Goal: Navigation & Orientation: Find specific page/section

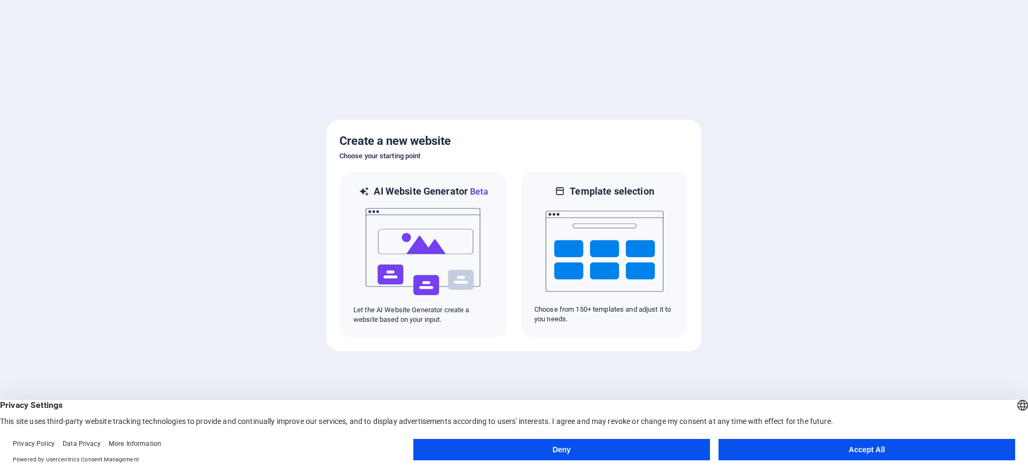
click at [565, 454] on button "Deny" at bounding box center [561, 449] width 296 height 21
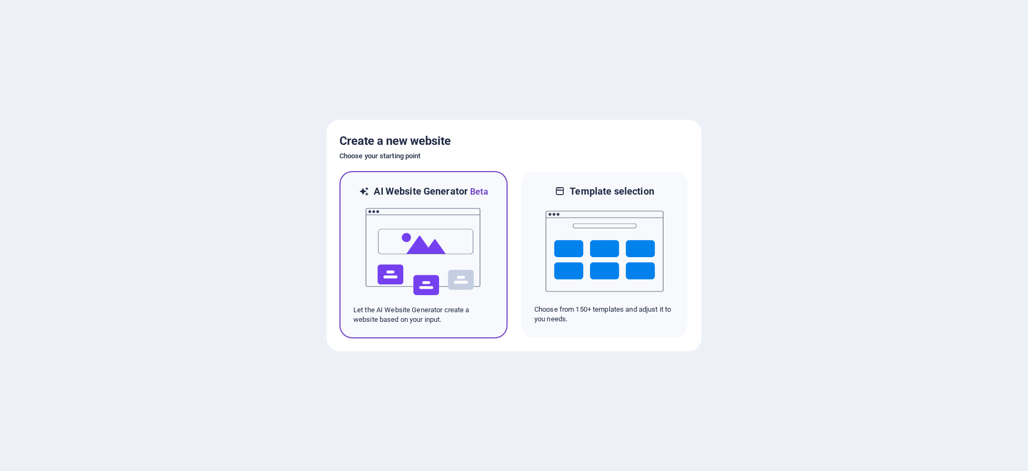
click at [423, 253] on img at bounding box center [423, 252] width 118 height 107
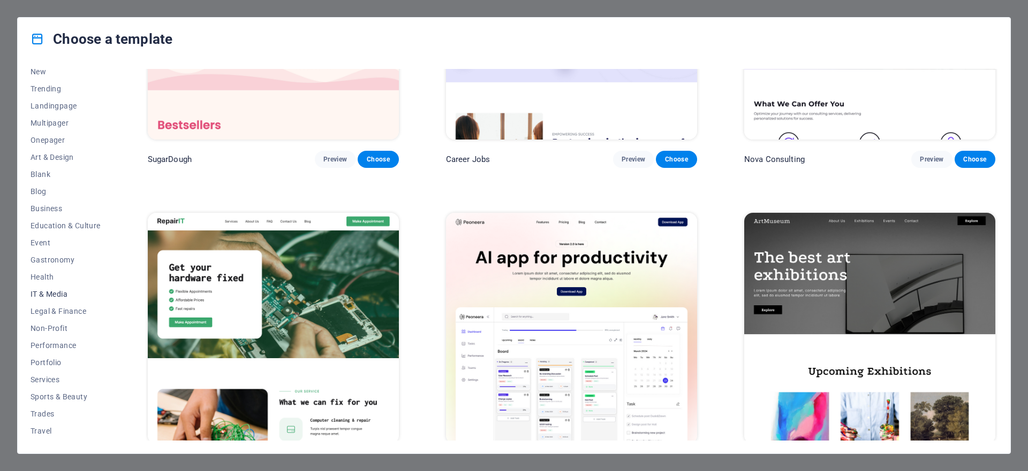
scroll to position [56, 0]
click at [47, 395] on span "Trades" at bounding box center [66, 398] width 70 height 9
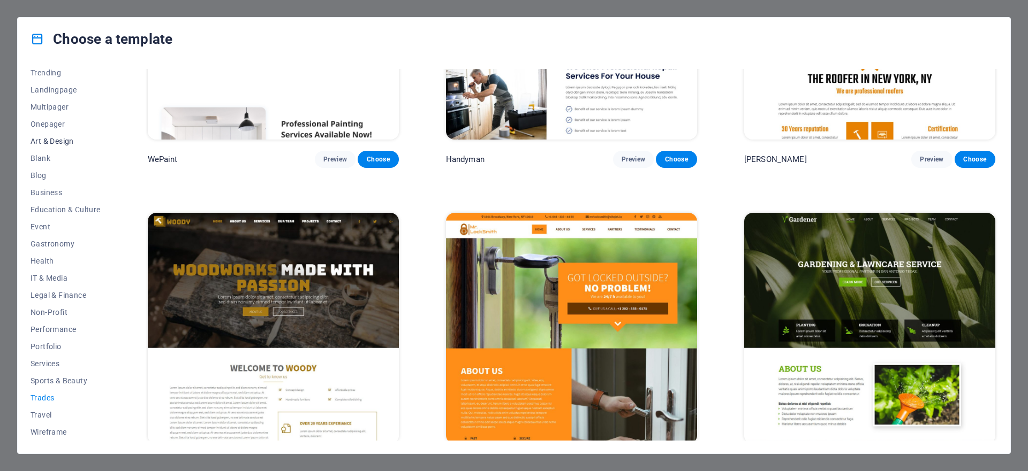
click at [54, 144] on span "Art & Design" at bounding box center [66, 141] width 70 height 9
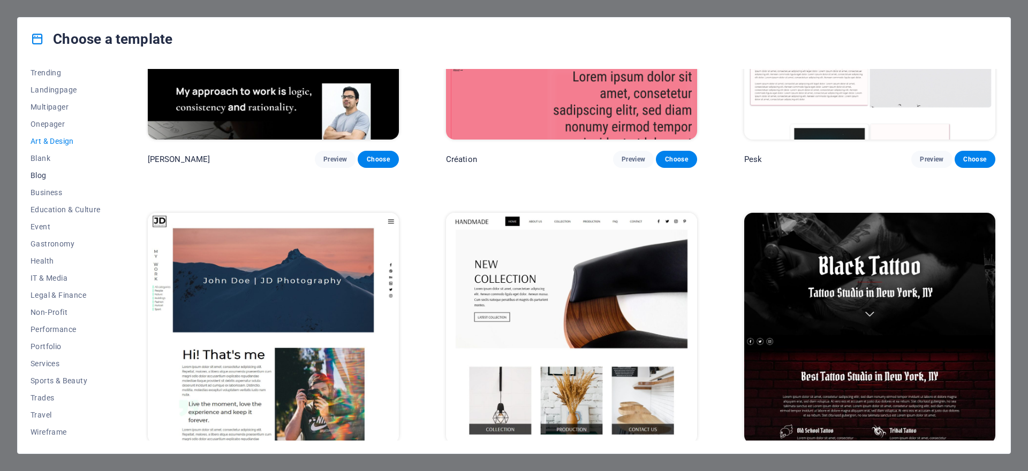
click at [44, 180] on button "Blog" at bounding box center [66, 175] width 70 height 17
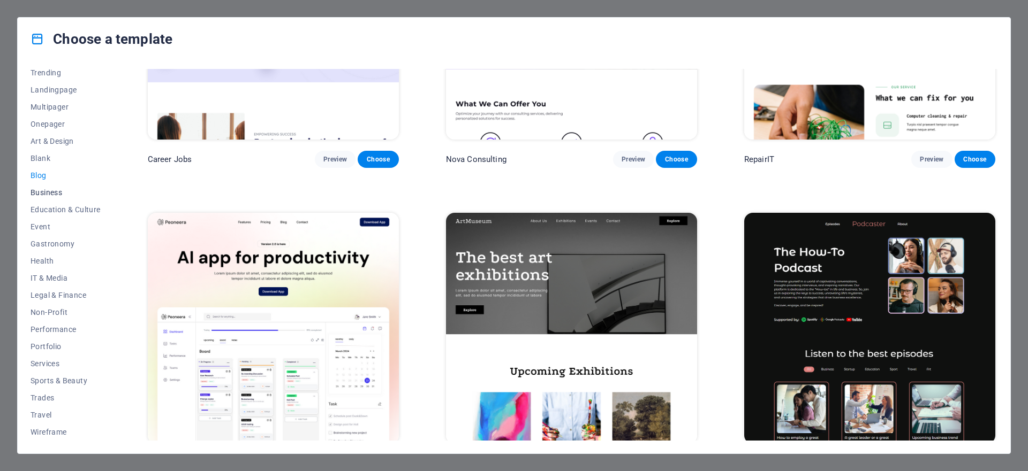
click at [46, 196] on span "Business" at bounding box center [66, 192] width 70 height 9
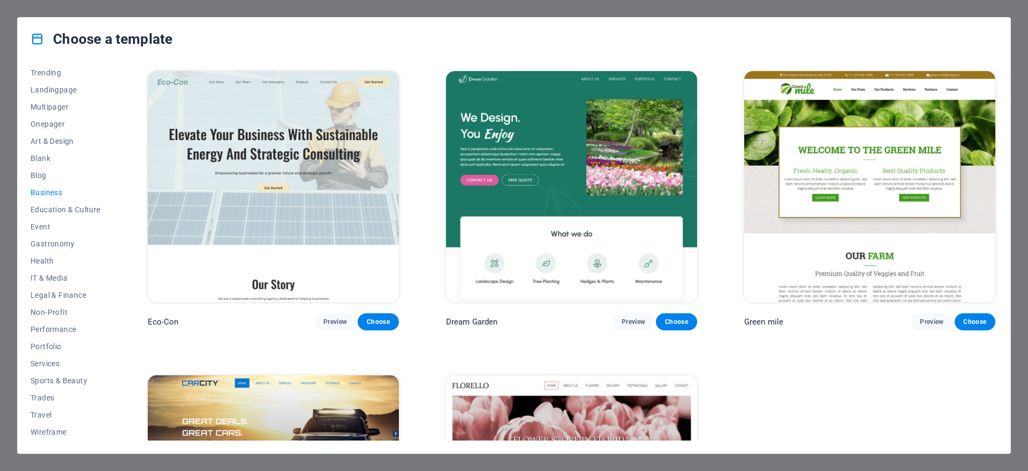
scroll to position [192, 0]
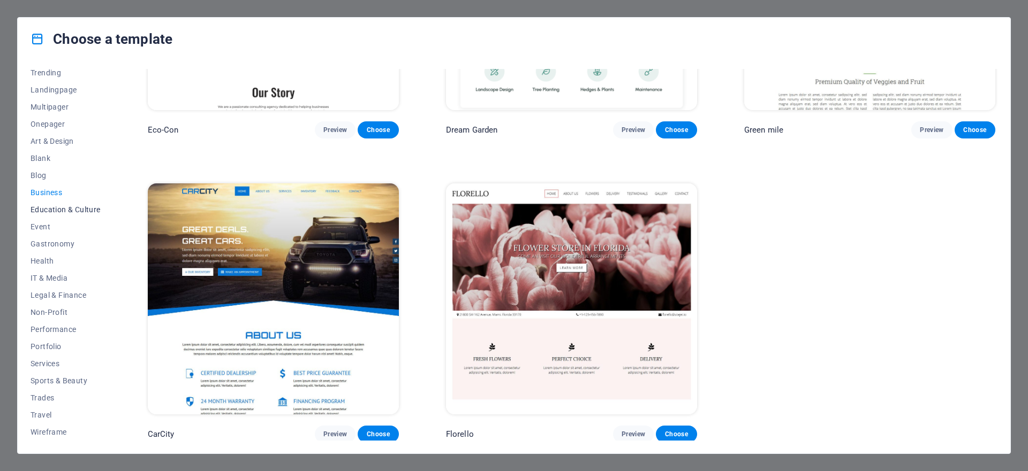
click at [86, 210] on span "Education & Culture" at bounding box center [66, 210] width 70 height 9
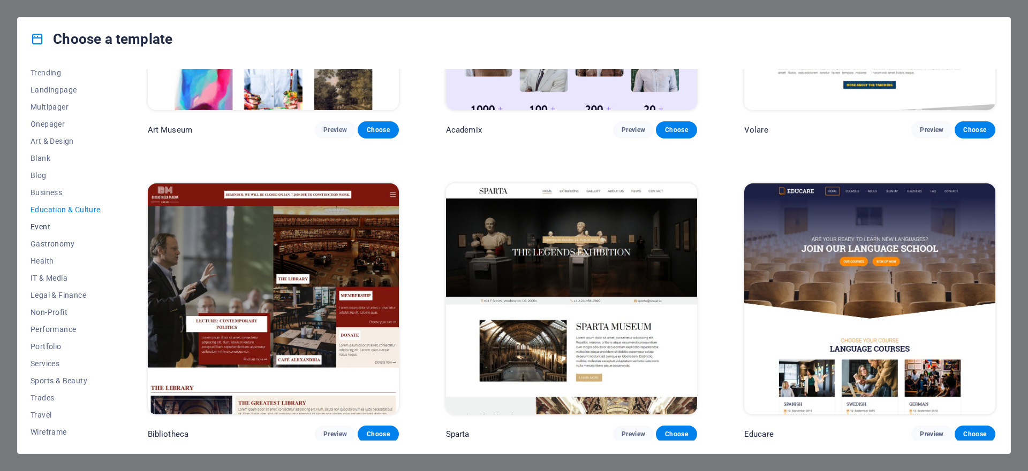
click at [44, 230] on span "Event" at bounding box center [66, 227] width 70 height 9
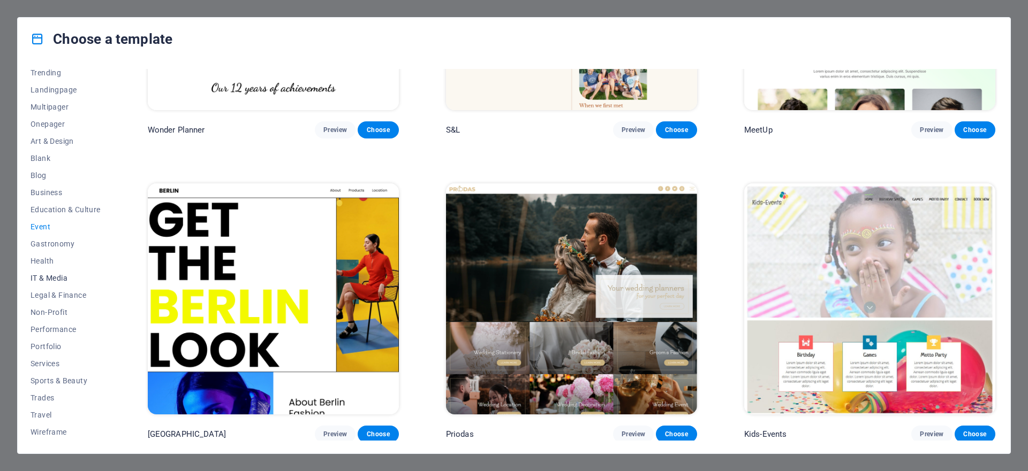
click at [50, 276] on span "IT & Media" at bounding box center [66, 278] width 70 height 9
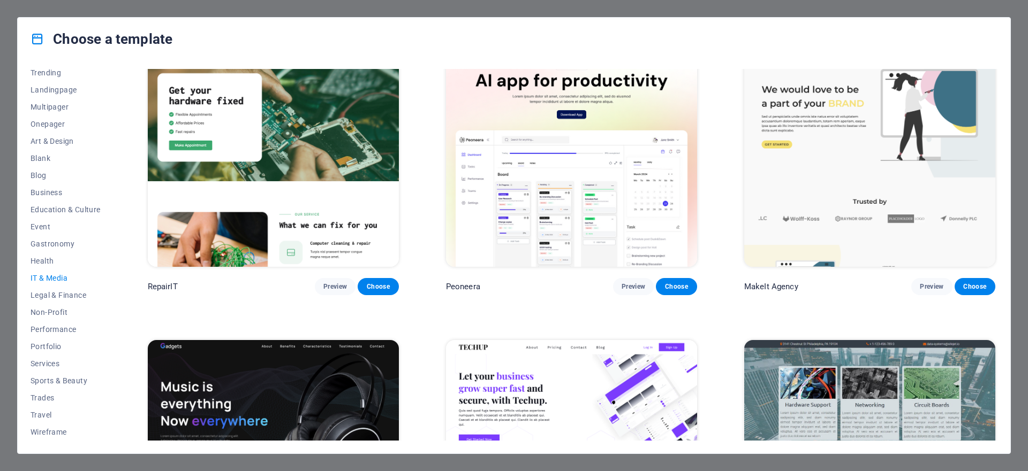
scroll to position [0, 0]
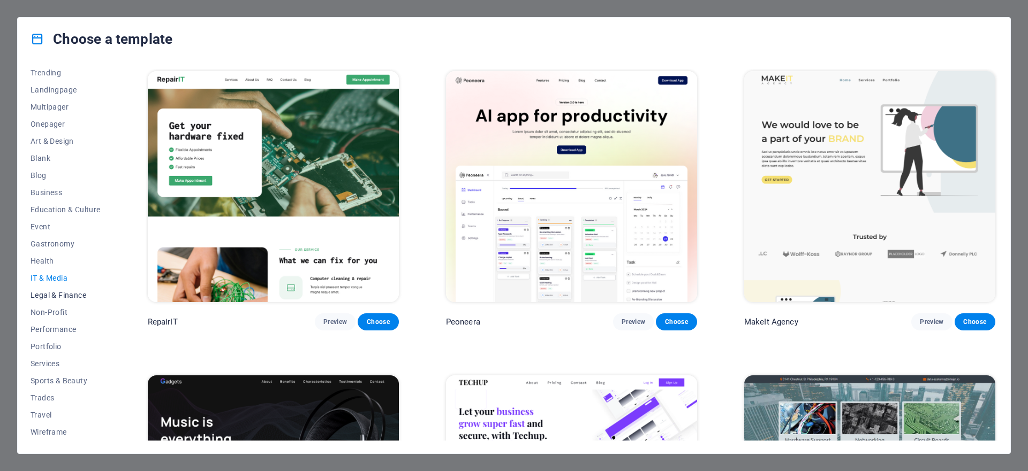
click at [65, 298] on span "Legal & Finance" at bounding box center [66, 295] width 70 height 9
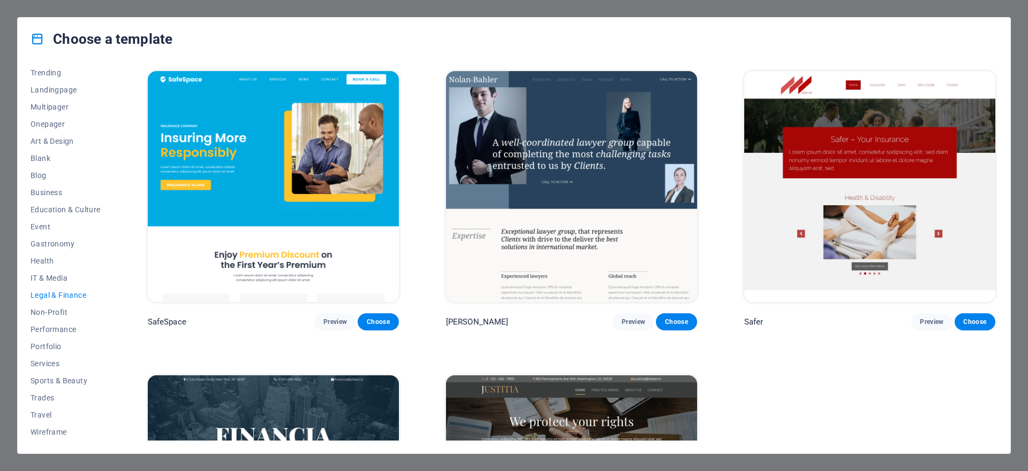
scroll to position [192, 0]
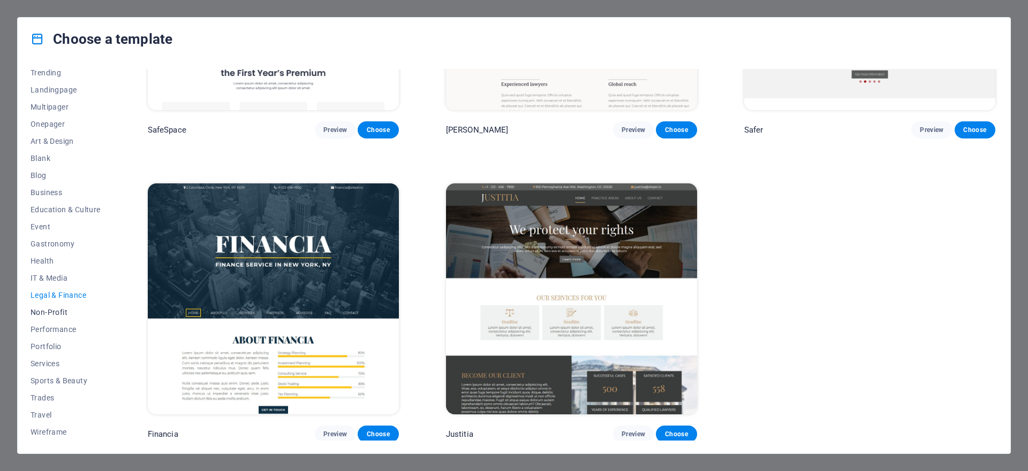
click at [66, 312] on span "Non-Profit" at bounding box center [66, 312] width 70 height 9
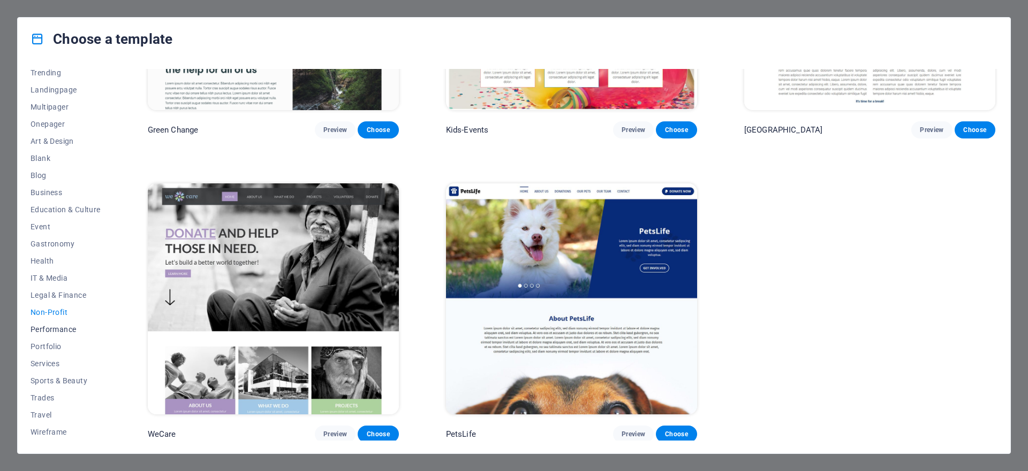
click at [66, 328] on span "Performance" at bounding box center [66, 329] width 70 height 9
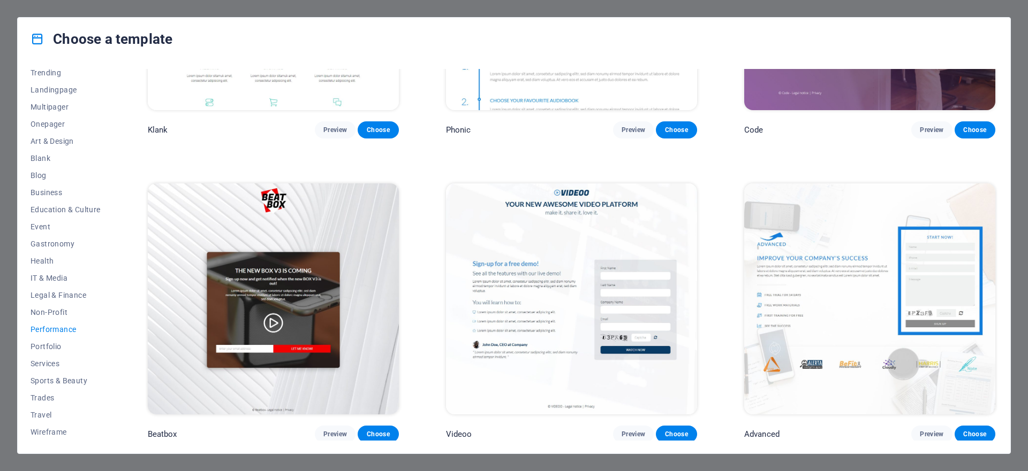
scroll to position [0, 0]
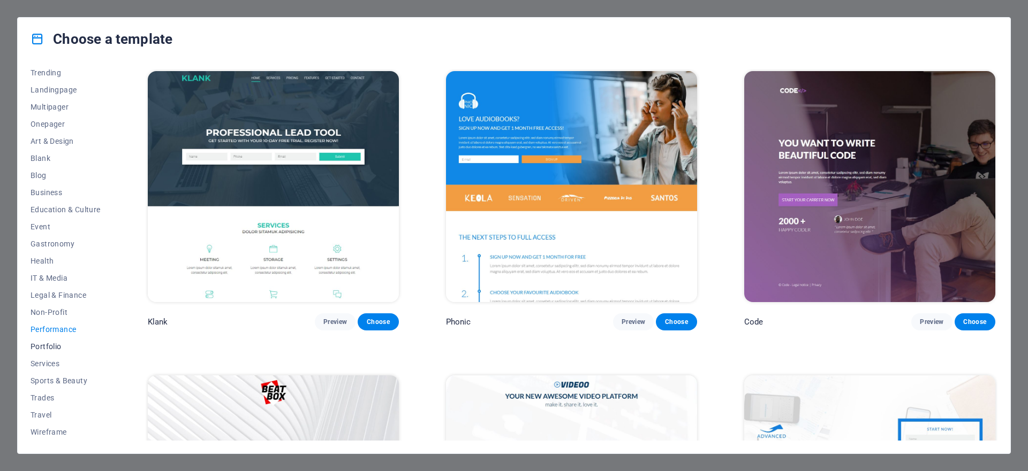
click at [64, 345] on span "Portfolio" at bounding box center [66, 347] width 70 height 9
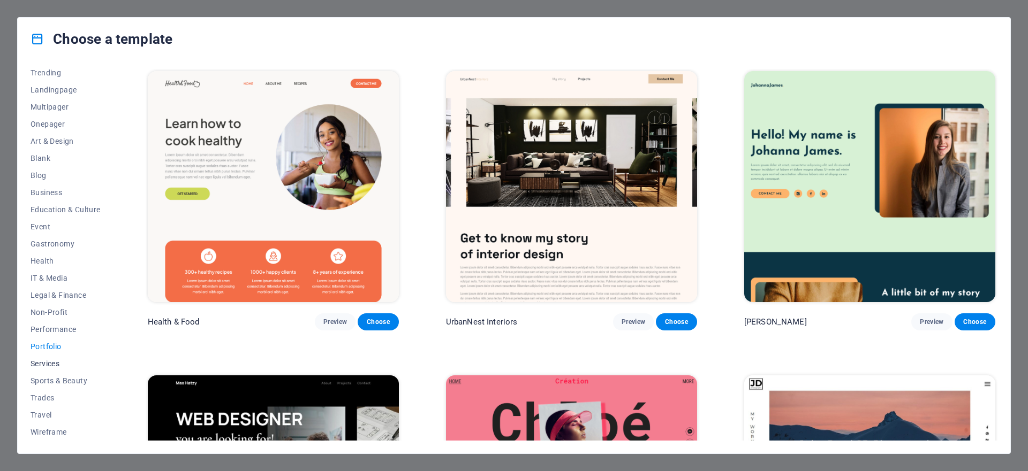
click at [54, 364] on span "Services" at bounding box center [66, 364] width 70 height 9
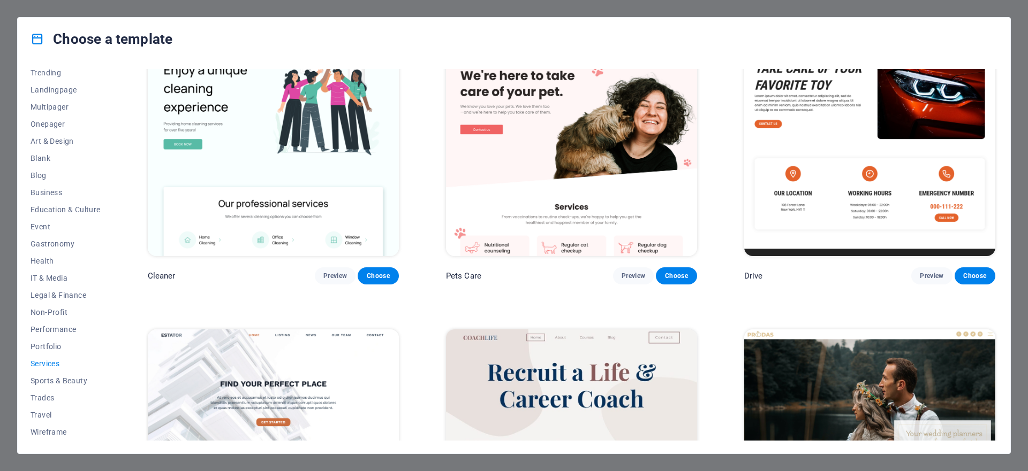
scroll to position [779, 0]
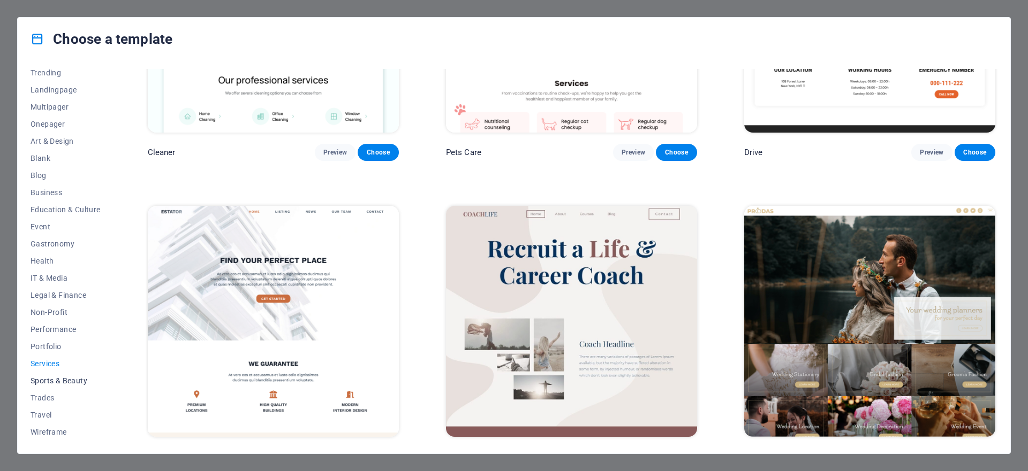
click at [84, 383] on span "Sports & Beauty" at bounding box center [66, 381] width 70 height 9
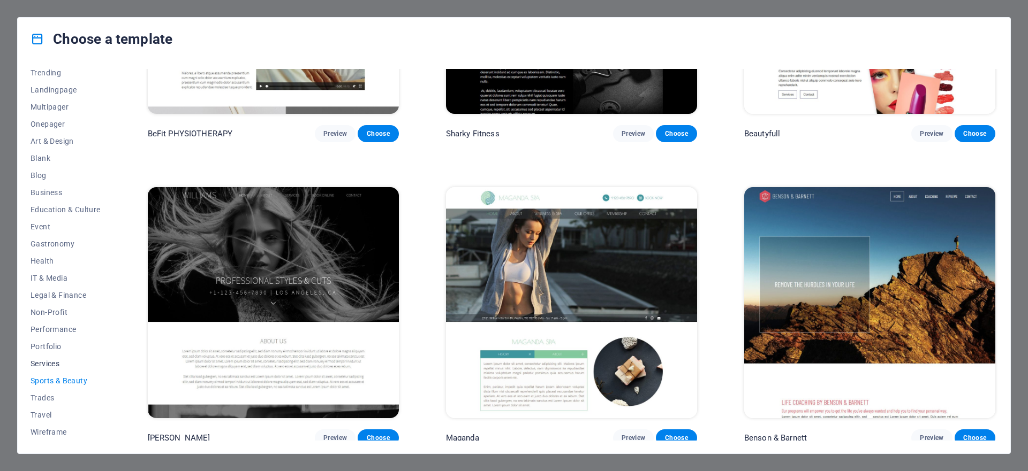
scroll to position [0, 0]
click at [69, 78] on span "All Templates" at bounding box center [66, 77] width 70 height 9
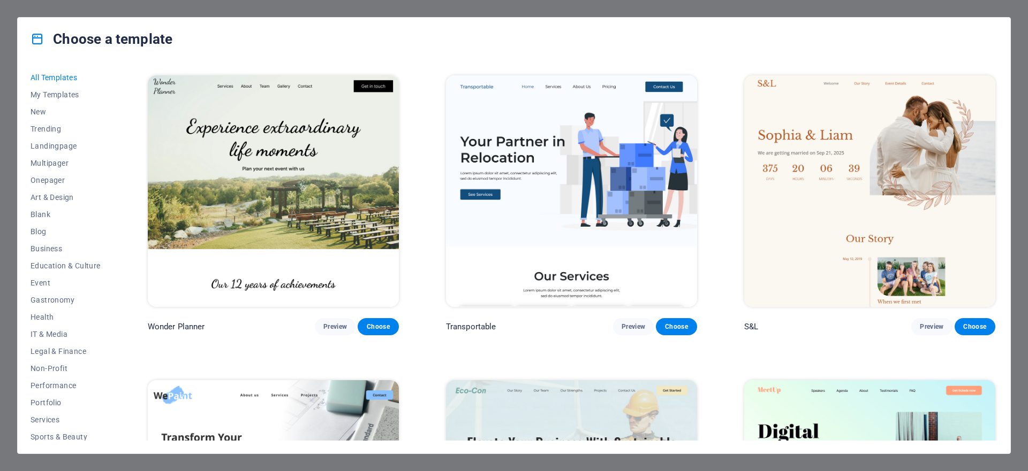
scroll to position [294, 0]
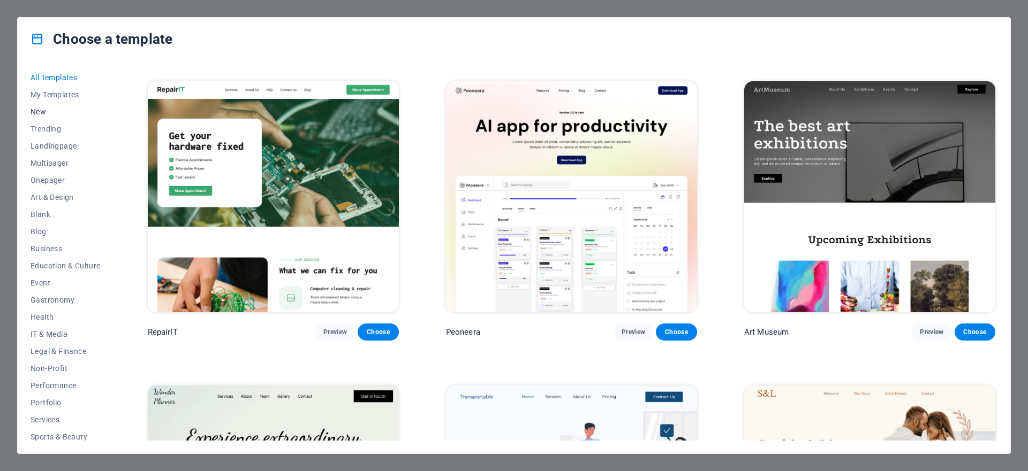
click at [42, 108] on span "New" at bounding box center [66, 112] width 70 height 9
click at [59, 131] on span "Trending" at bounding box center [66, 129] width 70 height 9
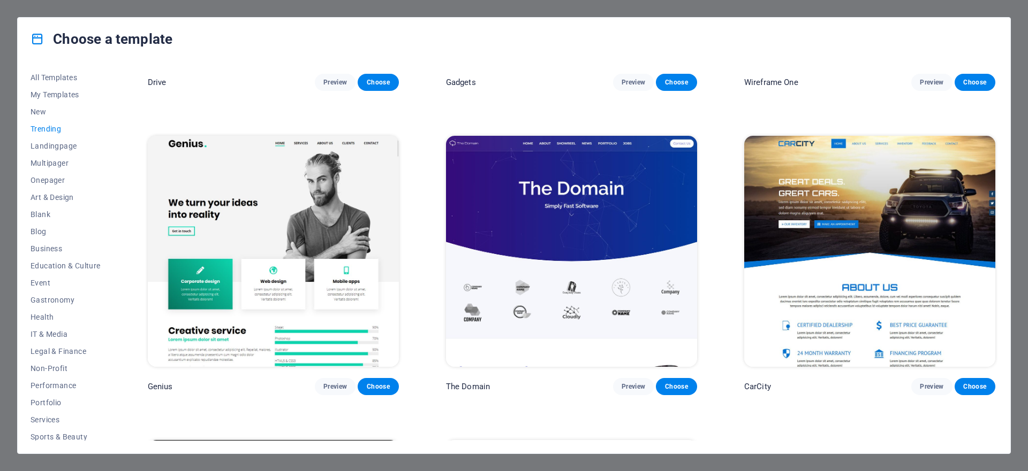
scroll to position [1406, 0]
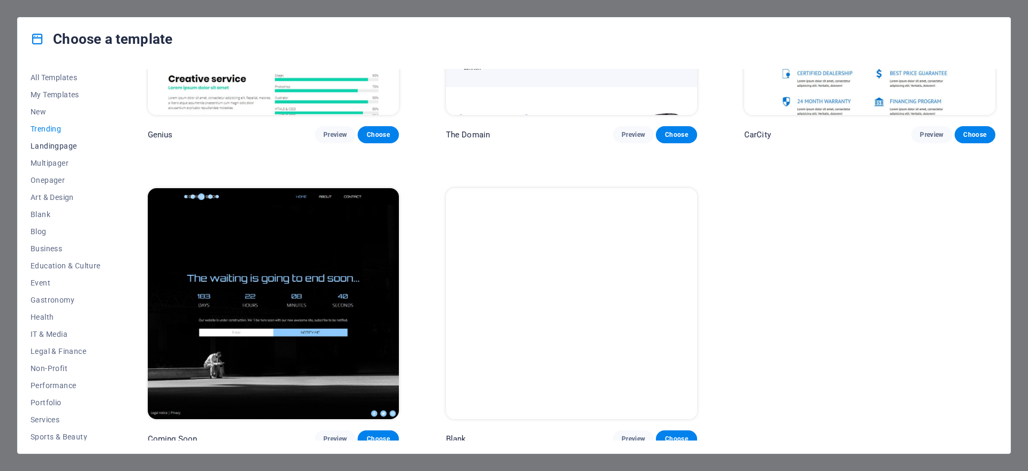
click at [44, 148] on span "Landingpage" at bounding box center [66, 146] width 70 height 9
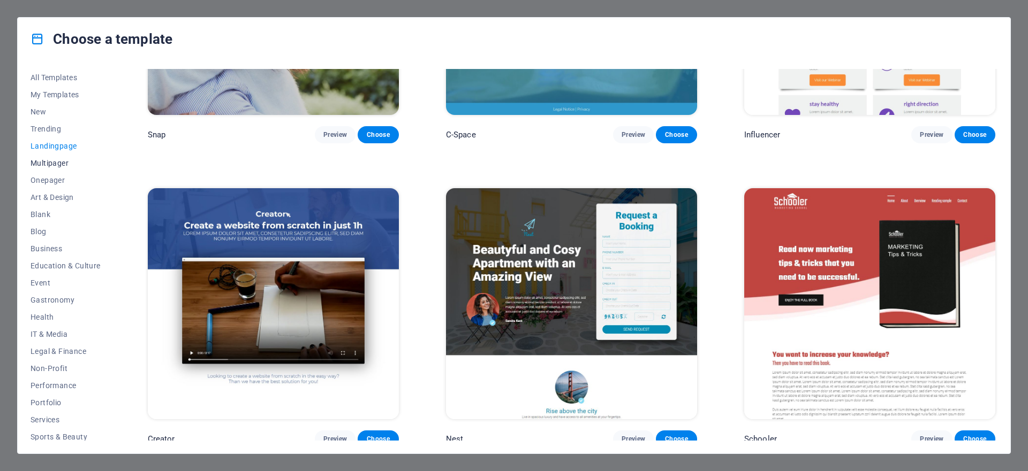
click at [52, 167] on span "Multipager" at bounding box center [66, 163] width 70 height 9
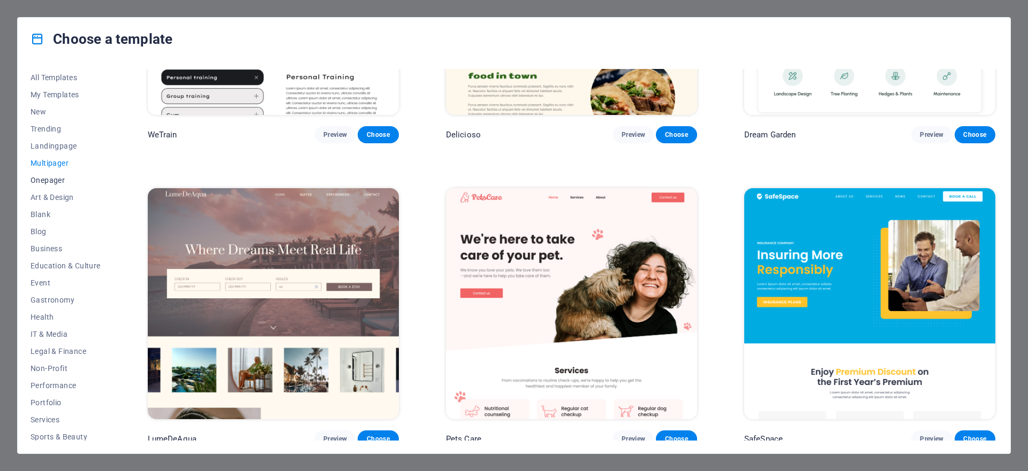
click at [56, 186] on button "Onepager" at bounding box center [66, 180] width 70 height 17
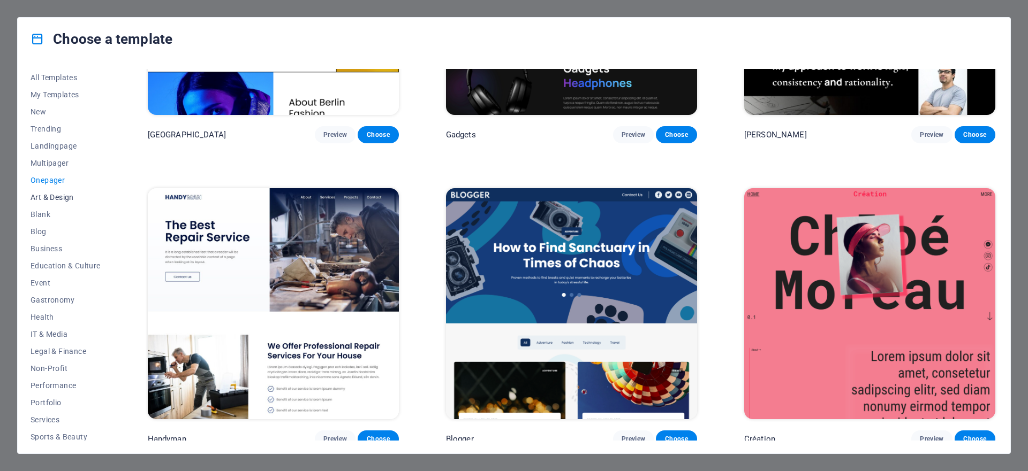
click at [56, 203] on button "Art & Design" at bounding box center [66, 197] width 70 height 17
